Goal: Browse casually: Explore the website without a specific task or goal

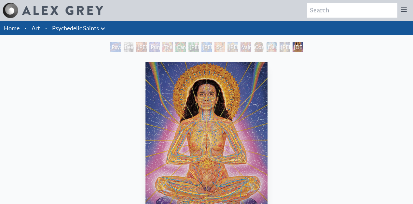
click at [220, 99] on img "15 / 15" at bounding box center [207, 143] width 122 height 163
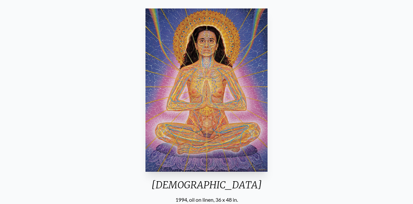
scroll to position [61, 0]
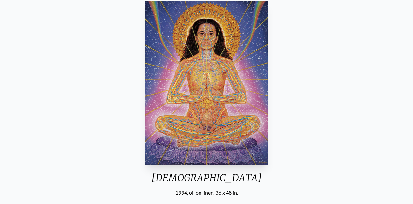
click at [213, 99] on img "15 / 15" at bounding box center [207, 82] width 122 height 163
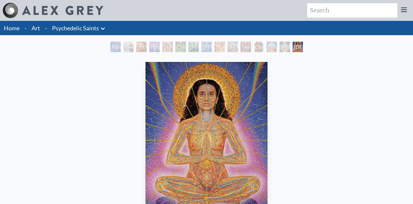
scroll to position [30, 0]
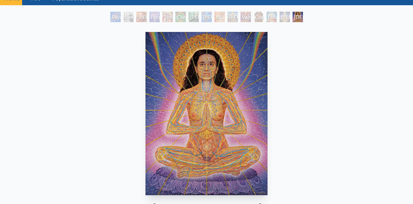
click at [267, 17] on div "Dalai Lama" at bounding box center [272, 17] width 10 height 10
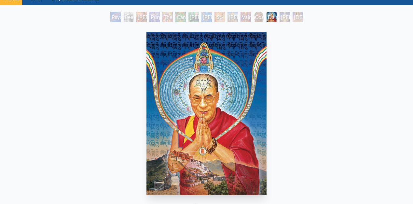
click at [243, 19] on div "Vajra Guru" at bounding box center [246, 17] width 10 height 10
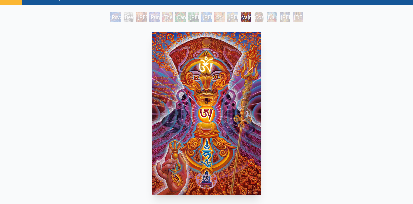
click at [228, 19] on div "[PERSON_NAME]" at bounding box center [233, 17] width 10 height 10
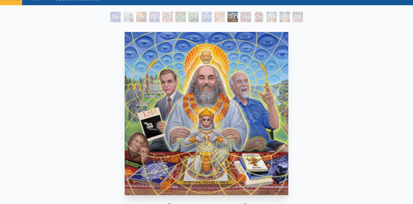
click at [215, 17] on div "St. [PERSON_NAME] & The LSD Revelation Revolution" at bounding box center [220, 17] width 10 height 10
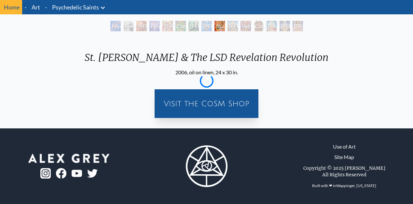
scroll to position [21, 0]
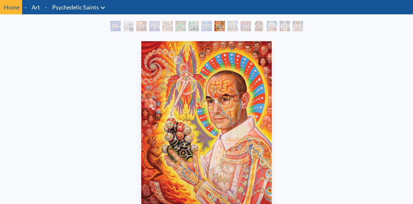
click at [189, 26] on div "[PERSON_NAME][US_STATE] - Hemp Farmer" at bounding box center [194, 26] width 10 height 10
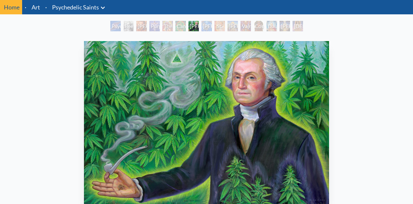
scroll to position [31, 0]
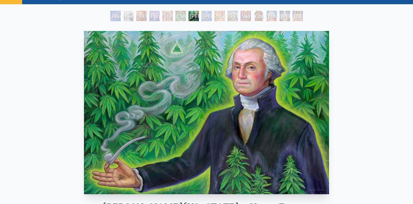
click at [177, 19] on div "Cannabacchus" at bounding box center [181, 16] width 10 height 10
